Goal: Check status: Check status

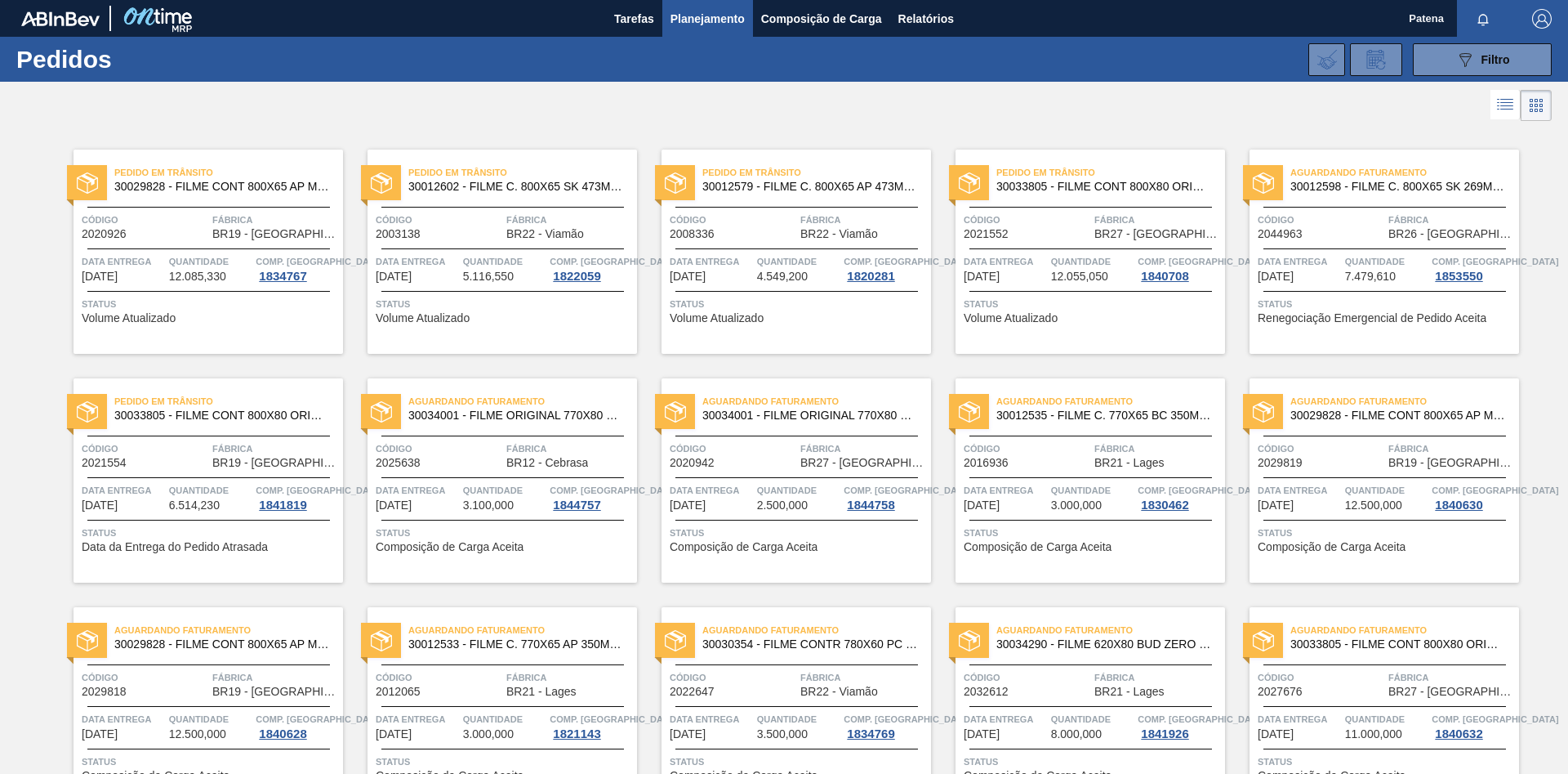
click at [1462, 77] on div "089F7B8B-B2A5-4AFE-B5C0-19BA573D28AC Filtro Código Pedido Portal Códido PO SAP …" at bounding box center [910, 60] width 1299 height 49
click at [1457, 69] on icon "089F7B8B-B2A5-4AFE-B5C0-19BA573D28AC" at bounding box center [1465, 60] width 20 height 20
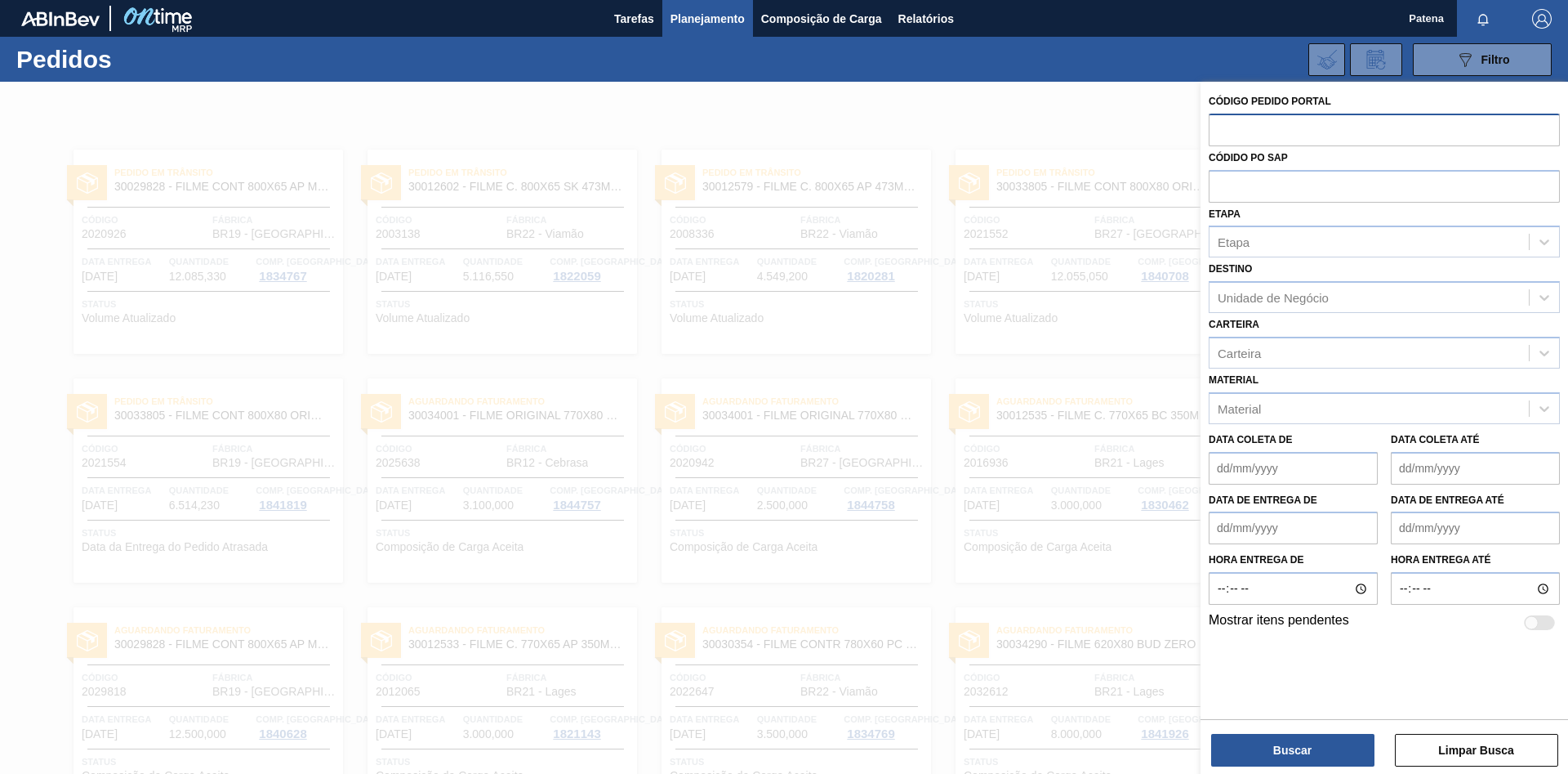
click at [1273, 128] on input "text" at bounding box center [1384, 129] width 351 height 31
type input "2027676"
click at [1287, 764] on button "Buscar" at bounding box center [1293, 750] width 163 height 33
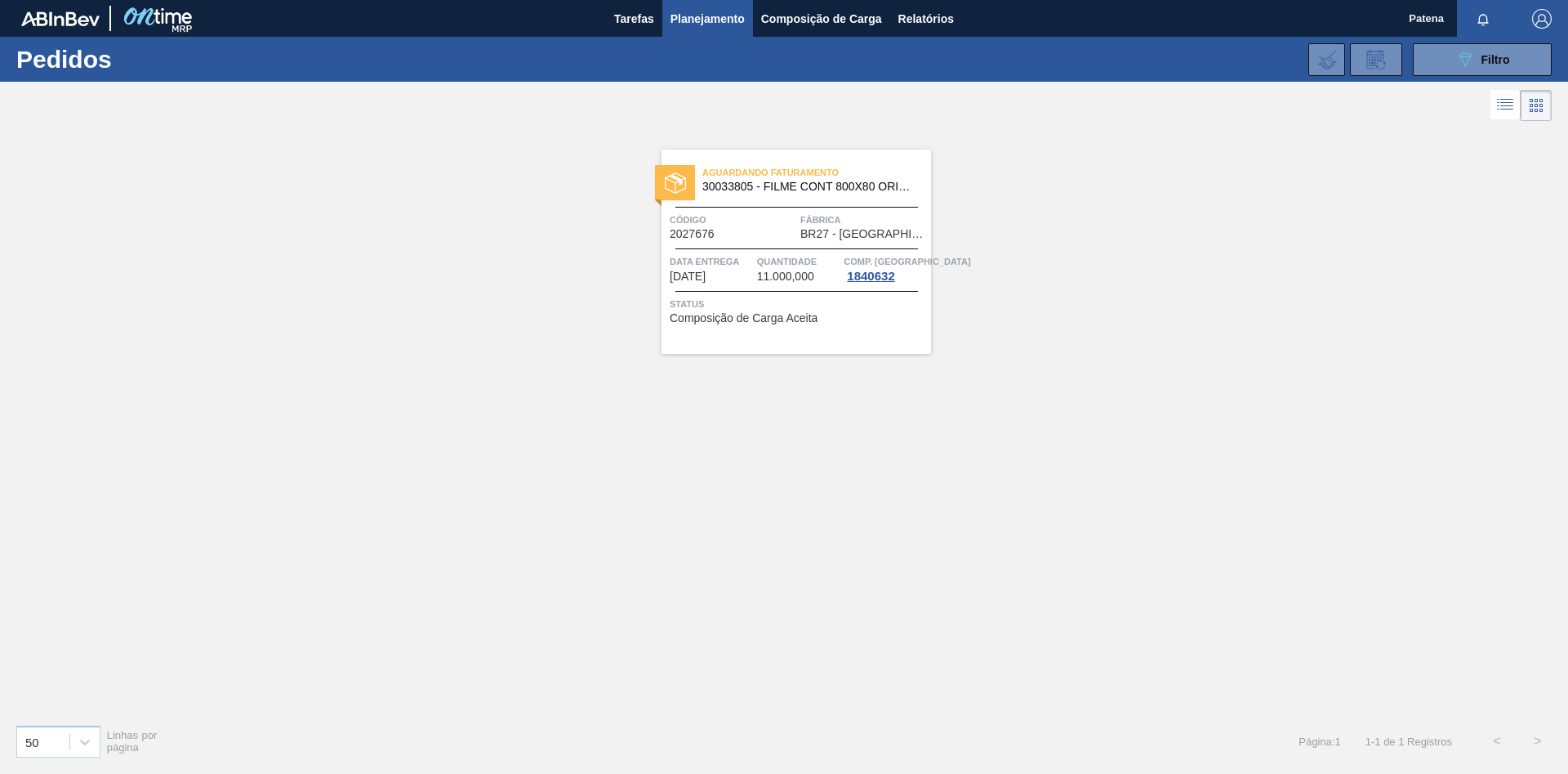
click at [799, 241] on div "Aguardando Faturamento 30033805 - FILME CONT 800X80 ORIG 473 MP C12 429 Código …" at bounding box center [795, 251] width 269 height 204
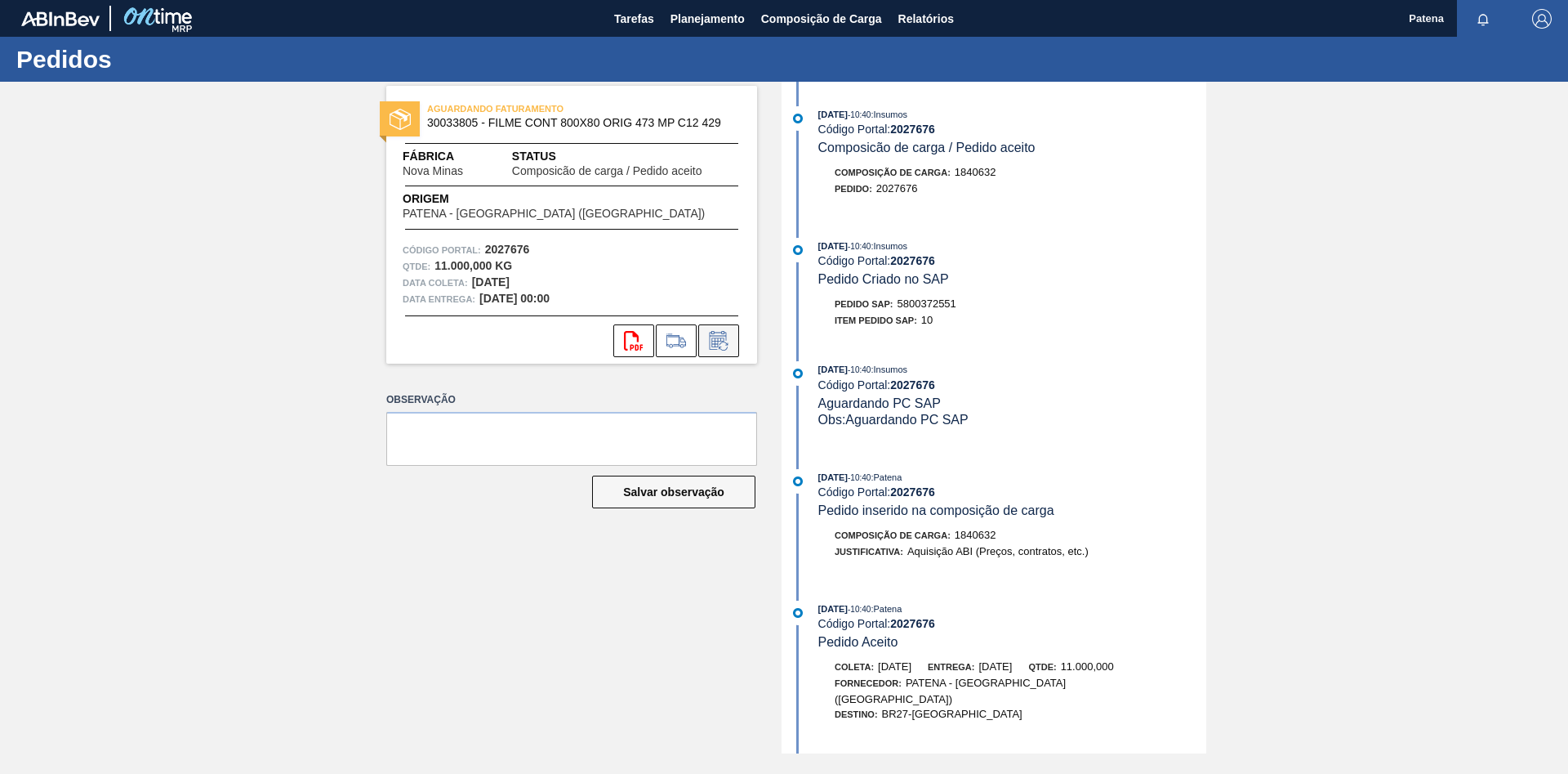
click at [718, 341] on icon at bounding box center [717, 342] width 13 height 10
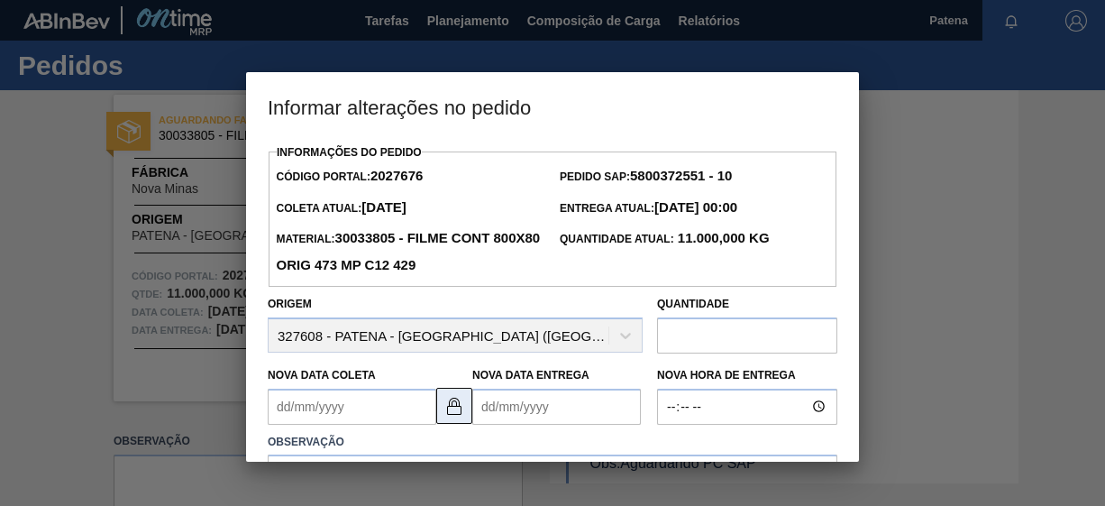
click at [451, 410] on img at bounding box center [455, 406] width 22 height 22
click at [387, 411] on Coleta2027676 "Nova Data Coleta" at bounding box center [352, 407] width 169 height 36
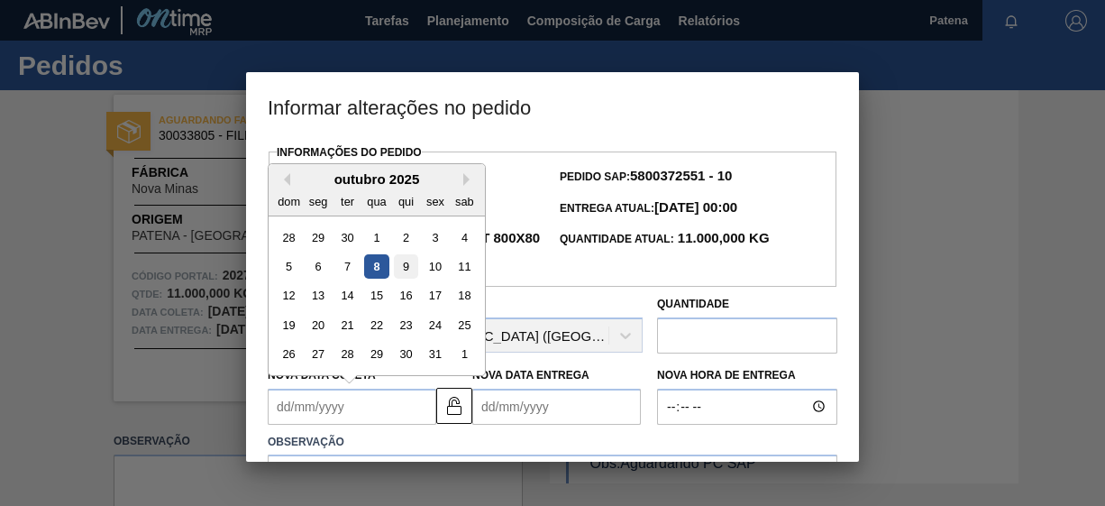
click at [407, 270] on div "9" at bounding box center [406, 266] width 24 height 24
type Coleta2027676 "[DATE]"
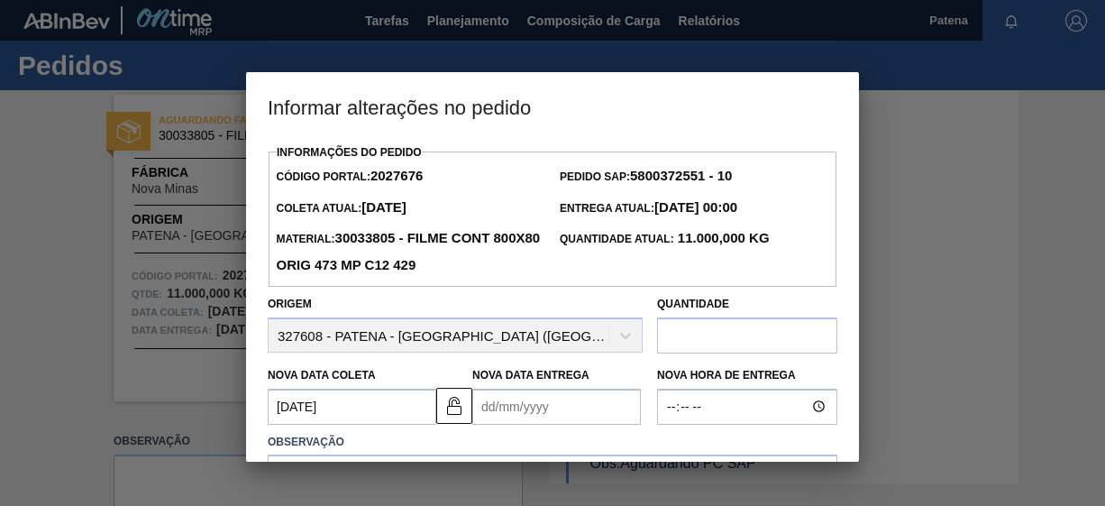
click at [558, 409] on Entrega2027676 "Nova Data Entrega" at bounding box center [556, 407] width 169 height 36
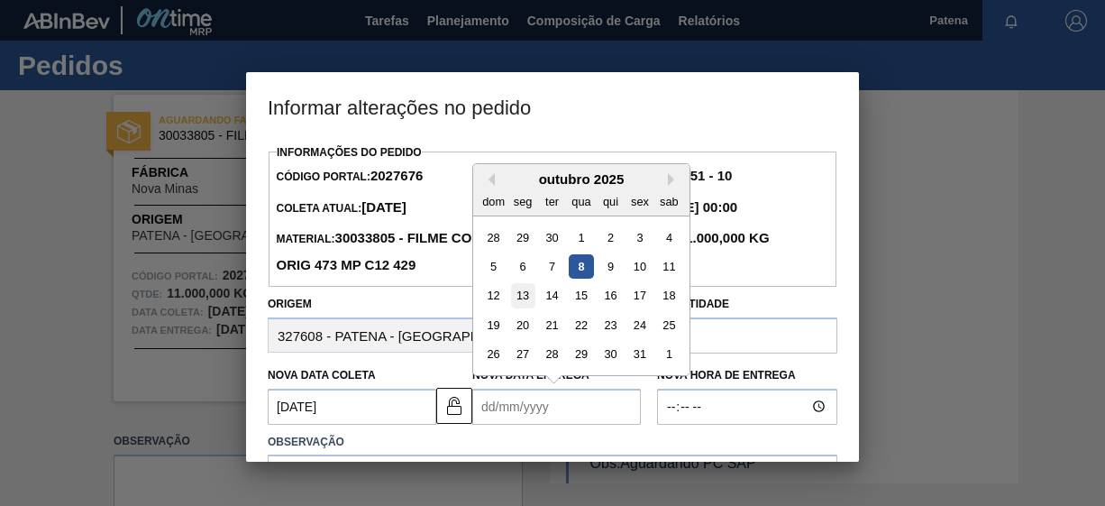
click at [523, 297] on div "13" at bounding box center [523, 295] width 24 height 24
type Entrega2027676 "[DATE]"
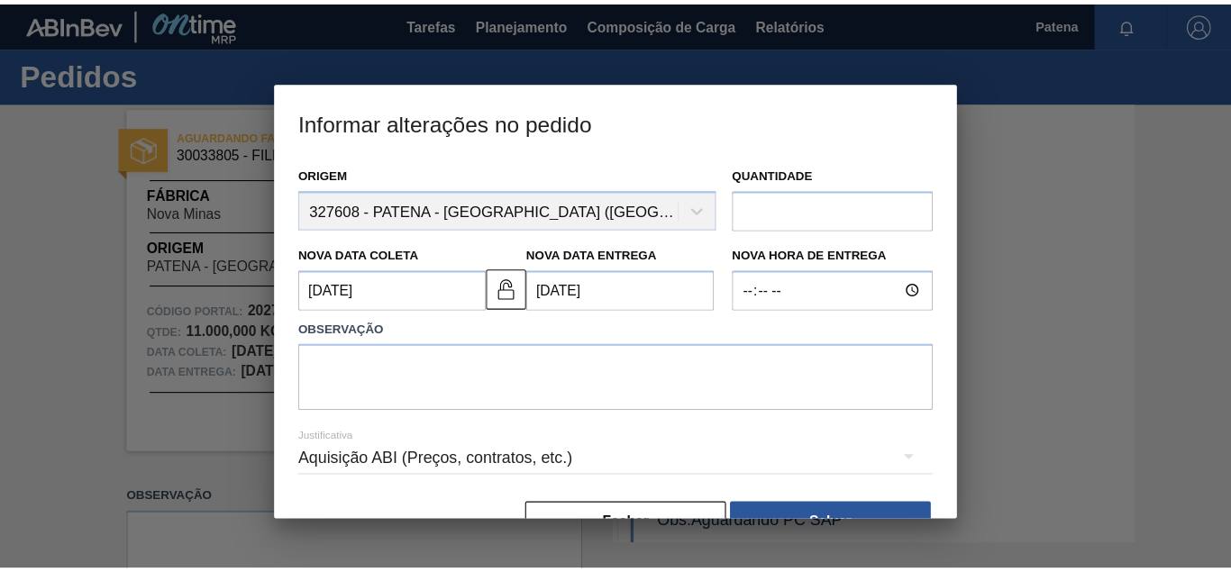
scroll to position [184, 0]
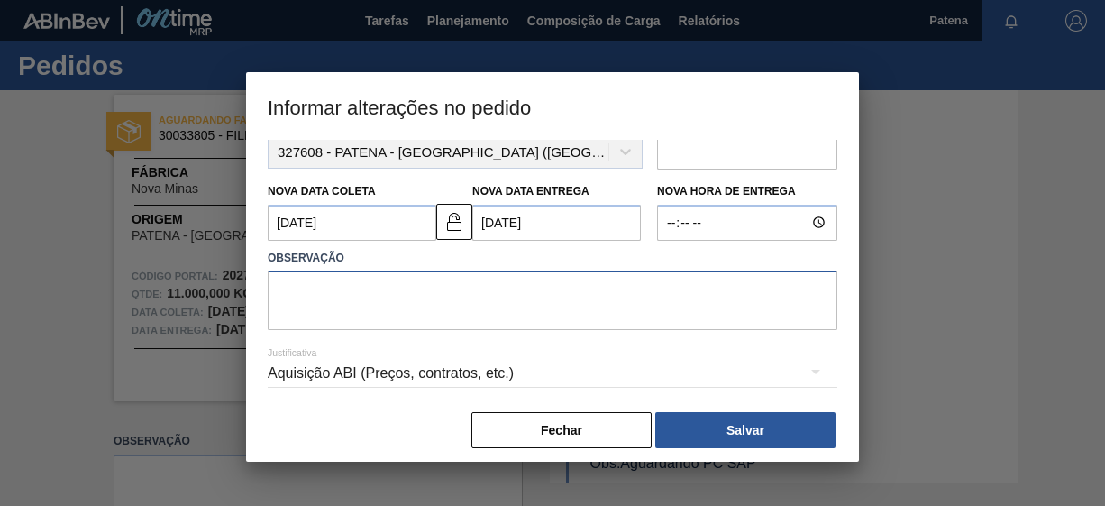
click at [314, 303] on textarea at bounding box center [553, 299] width 570 height 59
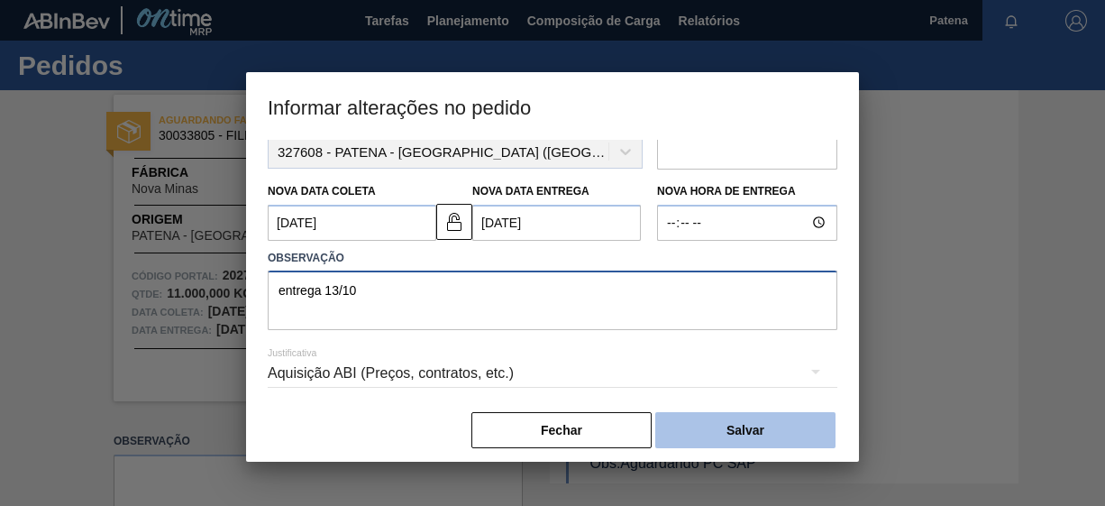
type textarea "entrega 13/10"
click at [744, 432] on button "Salvar" at bounding box center [745, 430] width 180 height 36
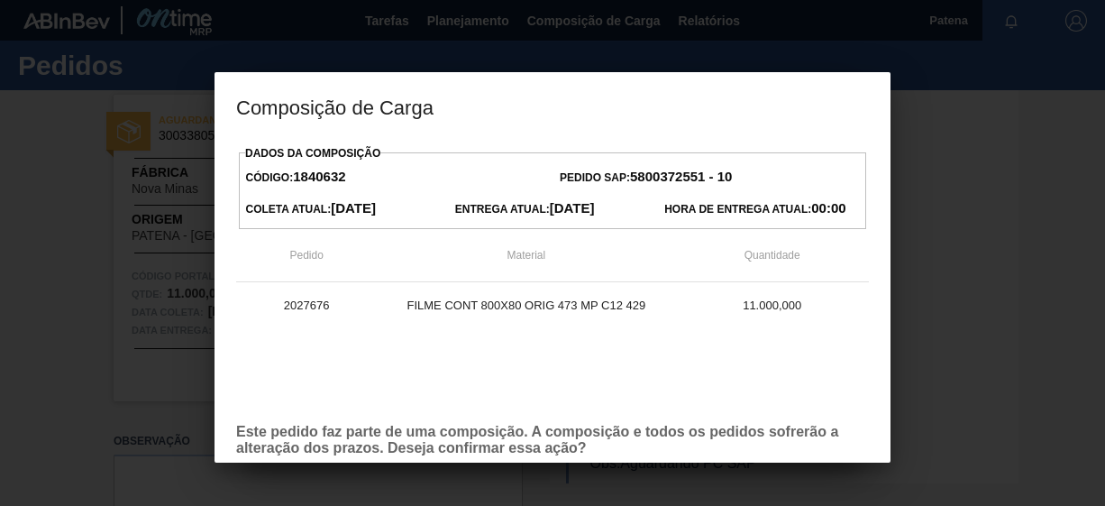
click at [1001, 188] on div at bounding box center [552, 253] width 1105 height 506
click at [1007, 310] on div at bounding box center [552, 253] width 1105 height 506
click at [969, 347] on div at bounding box center [552, 253] width 1105 height 506
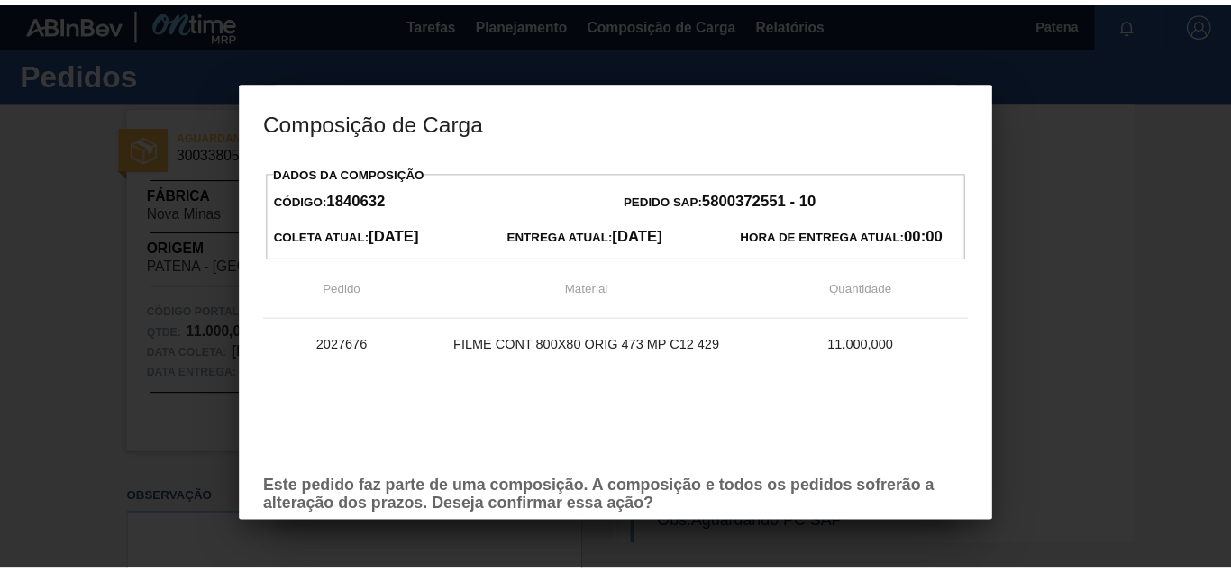
scroll to position [133, 0]
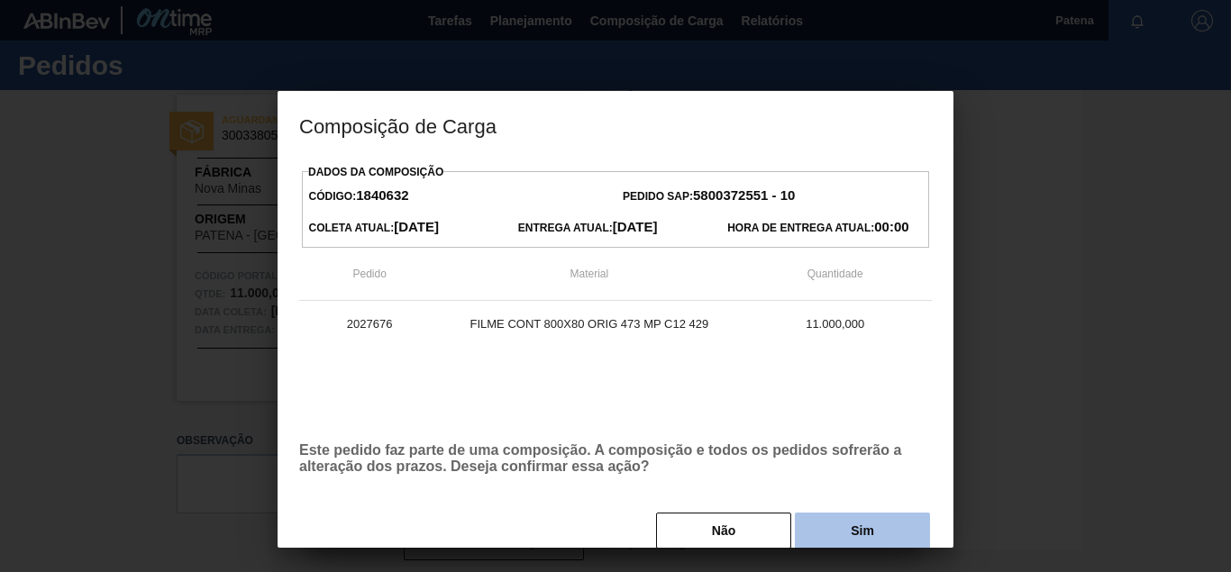
click at [848, 524] on button "Sim" at bounding box center [862, 531] width 135 height 36
